Goal: Transaction & Acquisition: Purchase product/service

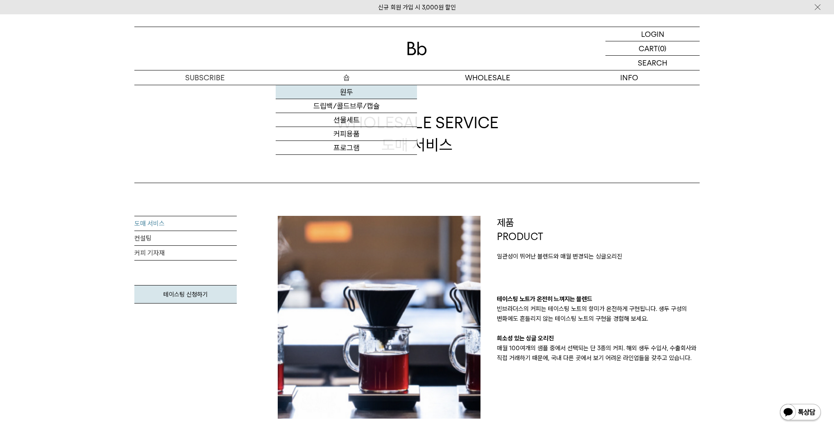
click at [343, 91] on link "원두" at bounding box center [346, 92] width 141 height 14
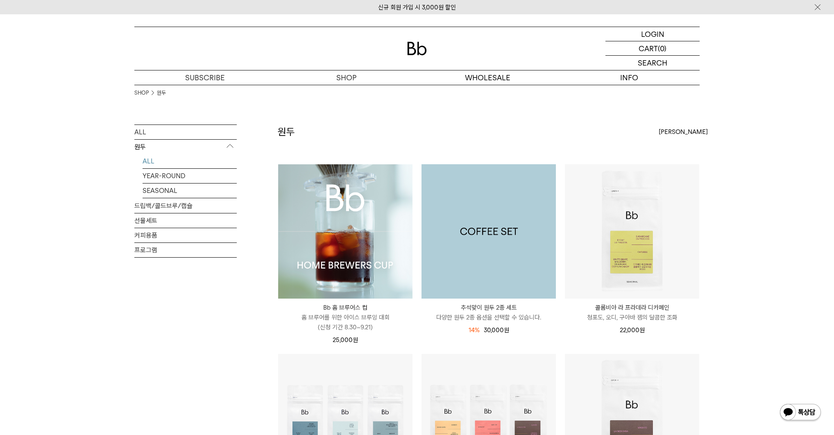
scroll to position [103, 0]
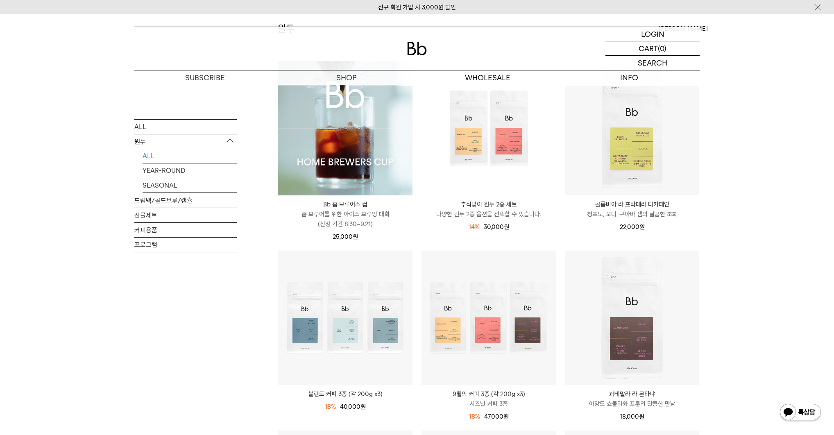
click at [364, 211] on p "홈 브루어를 위한 아이스 브루잉 대회 (신청 기간 8.30~9.21)" at bounding box center [345, 219] width 134 height 20
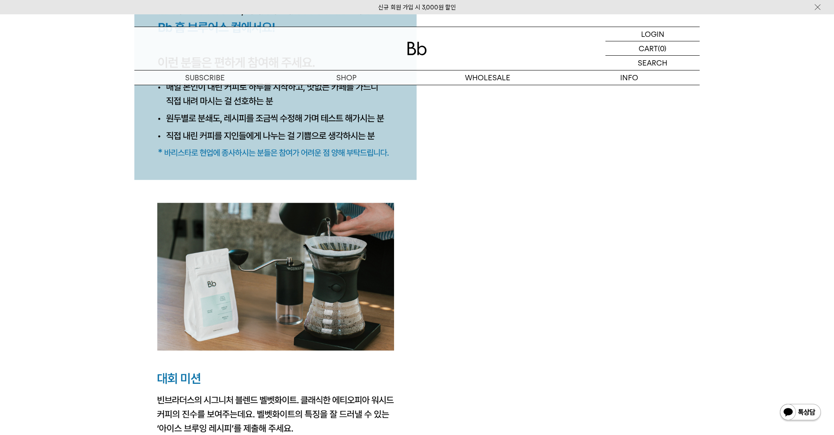
scroll to position [1239, 0]
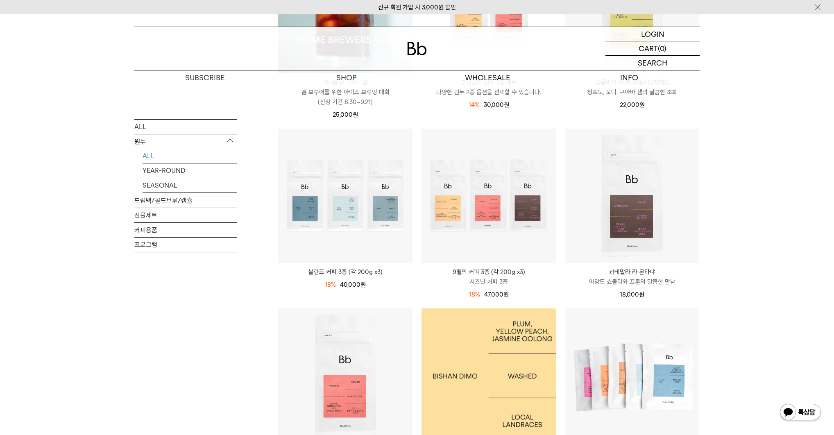
scroll to position [340, 0]
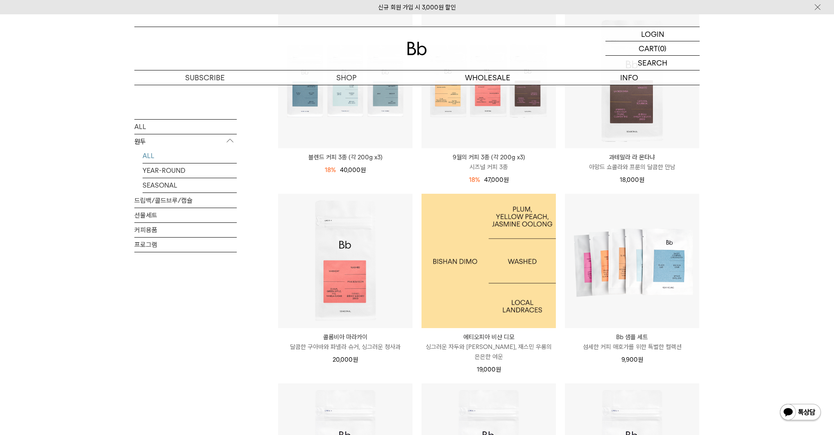
click at [520, 277] on img at bounding box center [489, 261] width 134 height 134
